Goal: Transaction & Acquisition: Purchase product/service

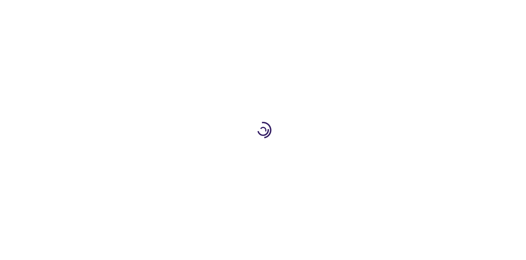
click at [347, 8] on link "Log In" at bounding box center [347, 8] width 11 height 4
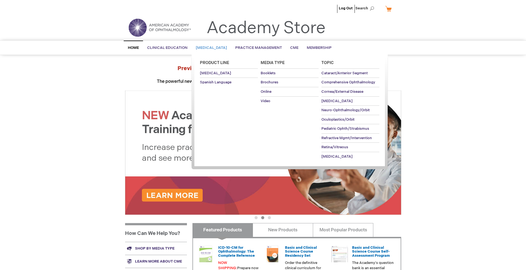
click at [213, 48] on span "[MEDICAL_DATA]" at bounding box center [211, 48] width 31 height 4
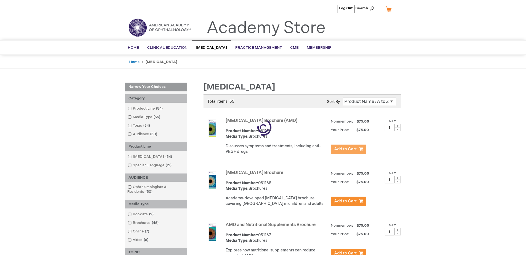
click at [348, 150] on span "Add to Cart" at bounding box center [345, 149] width 23 height 5
